Goal: Task Accomplishment & Management: Complete application form

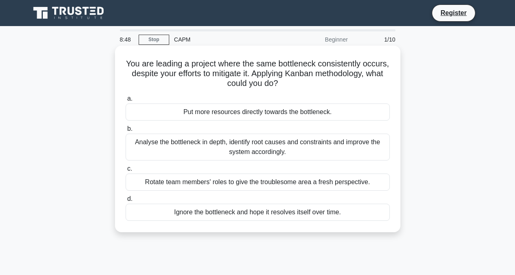
click at [270, 146] on div "Analyse the bottleneck in depth, identify root causes and constraints and impro…" at bounding box center [257, 147] width 264 height 27
click at [125, 132] on input "b. Analyse the bottleneck in depth, identify root causes and constraints and im…" at bounding box center [125, 128] width 0 height 5
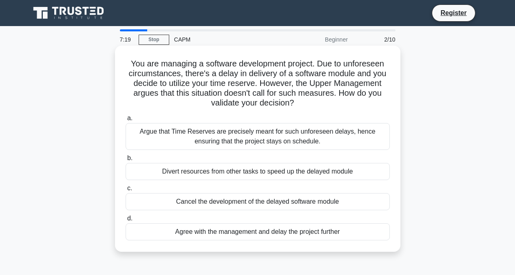
click at [258, 172] on div "Divert resources from other tasks to speed up the delayed module" at bounding box center [257, 171] width 264 height 17
click at [125, 161] on input "b. Divert resources from other tasks to speed up the delayed module" at bounding box center [125, 158] width 0 height 5
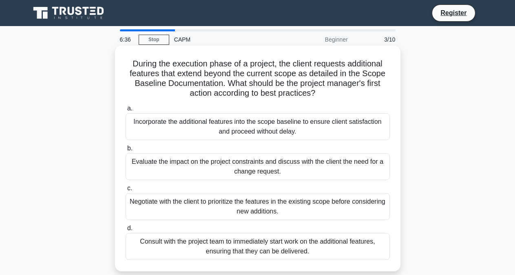
click at [270, 132] on div "Incorporate the additional features into the scope baseline to ensure client sa…" at bounding box center [257, 126] width 264 height 27
click at [125, 111] on input "a. Incorporate the additional features into the scope baseline to ensure client…" at bounding box center [125, 108] width 0 height 5
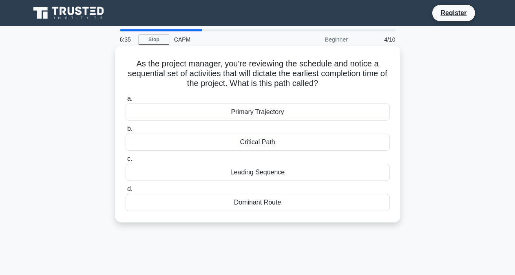
click at [260, 140] on div "Critical Path" at bounding box center [257, 142] width 264 height 17
click at [125, 132] on input "b. Critical Path" at bounding box center [125, 128] width 0 height 5
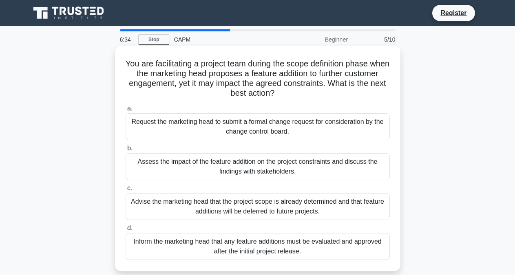
click at [255, 212] on div "Advise the marketing head that the project scope is already determined and that…" at bounding box center [257, 206] width 264 height 27
click at [125, 191] on input "c. Advise the marketing head that the project scope is already determined and t…" at bounding box center [125, 188] width 0 height 5
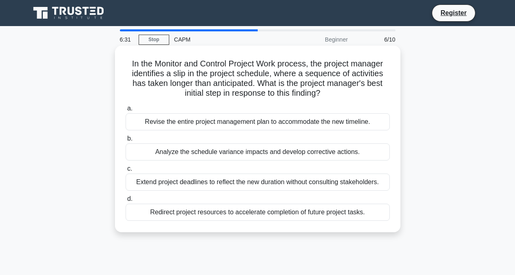
click at [279, 124] on div "Revise the entire project management plan to accommodate the new timeline." at bounding box center [257, 121] width 264 height 17
click at [125, 111] on input "a. Revise the entire project management plan to accommodate the new timeline." at bounding box center [125, 108] width 0 height 5
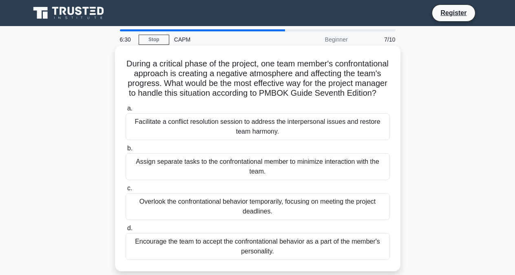
click at [263, 214] on div "Overlook the confrontational behavior temporarily, focusing on meeting the proj…" at bounding box center [257, 206] width 264 height 27
click at [125, 191] on input "c. Overlook the confrontational behavior temporarily, focusing on meeting the p…" at bounding box center [125, 188] width 0 height 5
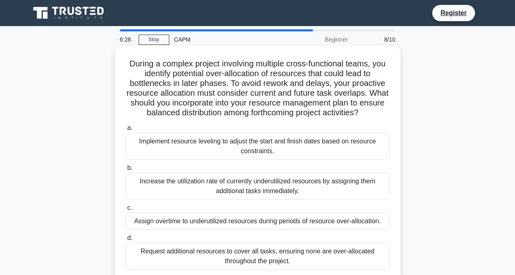
click at [251, 254] on div "Request additional resources to cover all tasks, ensuring none are over-allocat…" at bounding box center [257, 256] width 264 height 27
click at [125, 241] on input "d. Request additional resources to cover all tasks, ensuring none are over-allo…" at bounding box center [125, 237] width 0 height 5
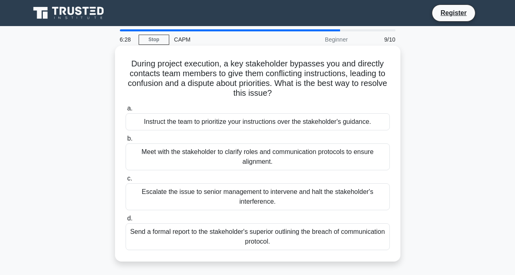
click at [244, 191] on div "Escalate the issue to senior management to intervene and halt the stakeholder's…" at bounding box center [257, 196] width 264 height 27
click at [125, 181] on input "c. Escalate the issue to senior management to intervene and halt the stakeholde…" at bounding box center [125, 178] width 0 height 5
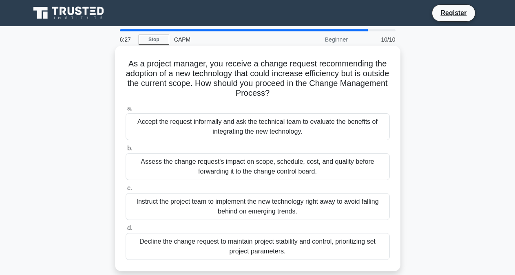
click at [244, 209] on div "Instruct the project team to implement the new technology right away to avoid f…" at bounding box center [257, 206] width 264 height 27
click at [125, 191] on input "c. Instruct the project team to implement the new technology right away to avoi…" at bounding box center [125, 188] width 0 height 5
radio input "true"
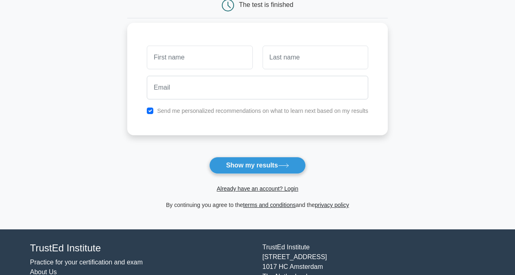
scroll to position [103, 0]
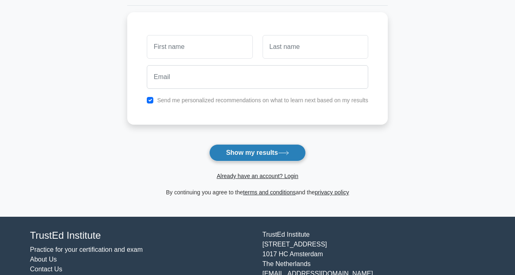
click at [285, 156] on button "Show my results" at bounding box center [257, 152] width 96 height 17
click at [285, 155] on icon at bounding box center [283, 153] width 11 height 4
click at [283, 150] on button "Show my results" at bounding box center [257, 152] width 96 height 17
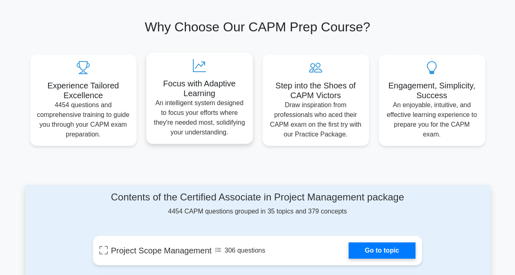
scroll to position [257, 0]
